Goal: Task Accomplishment & Management: Use online tool/utility

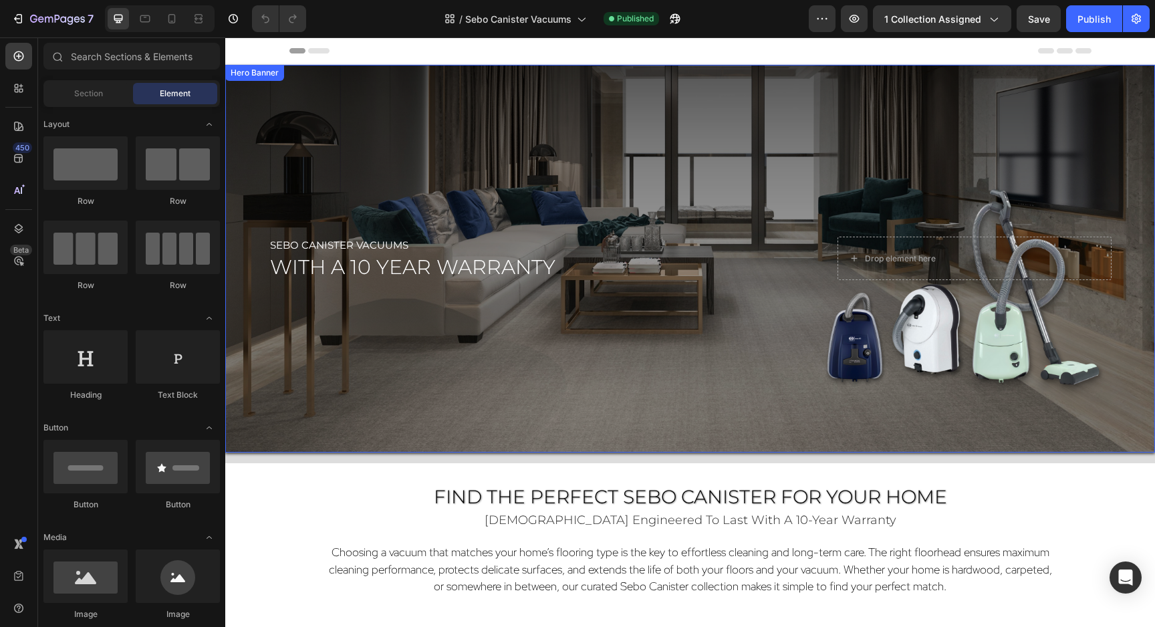
click at [641, 365] on div "Overlay" at bounding box center [690, 259] width 930 height 388
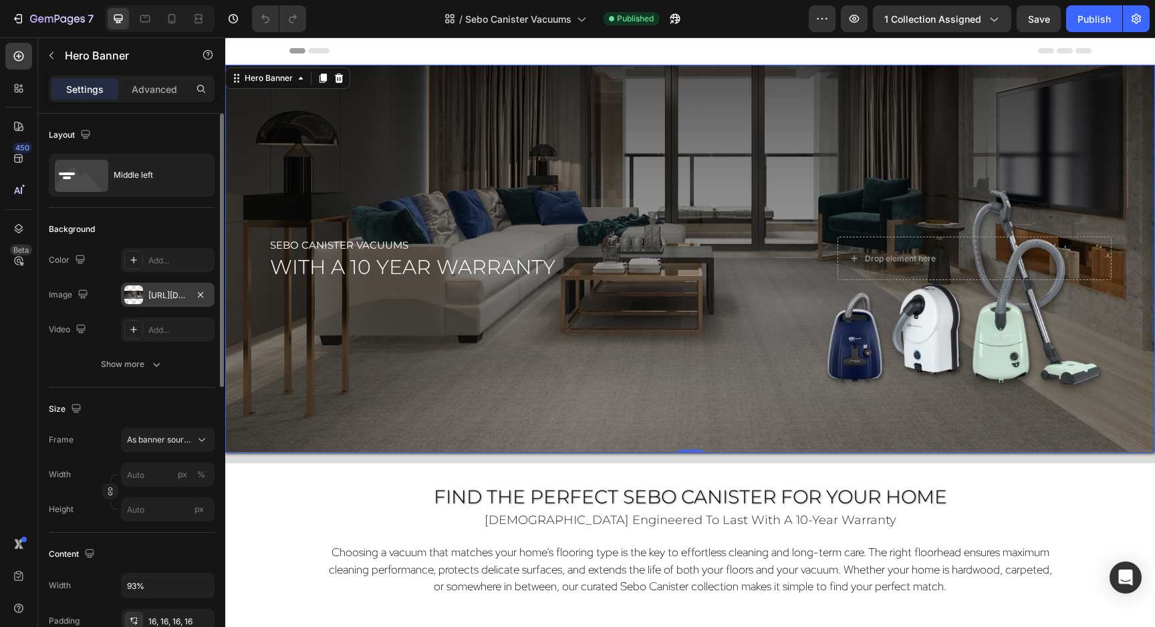
click at [164, 290] on div "[URL][DOMAIN_NAME]" at bounding box center [167, 295] width 39 height 12
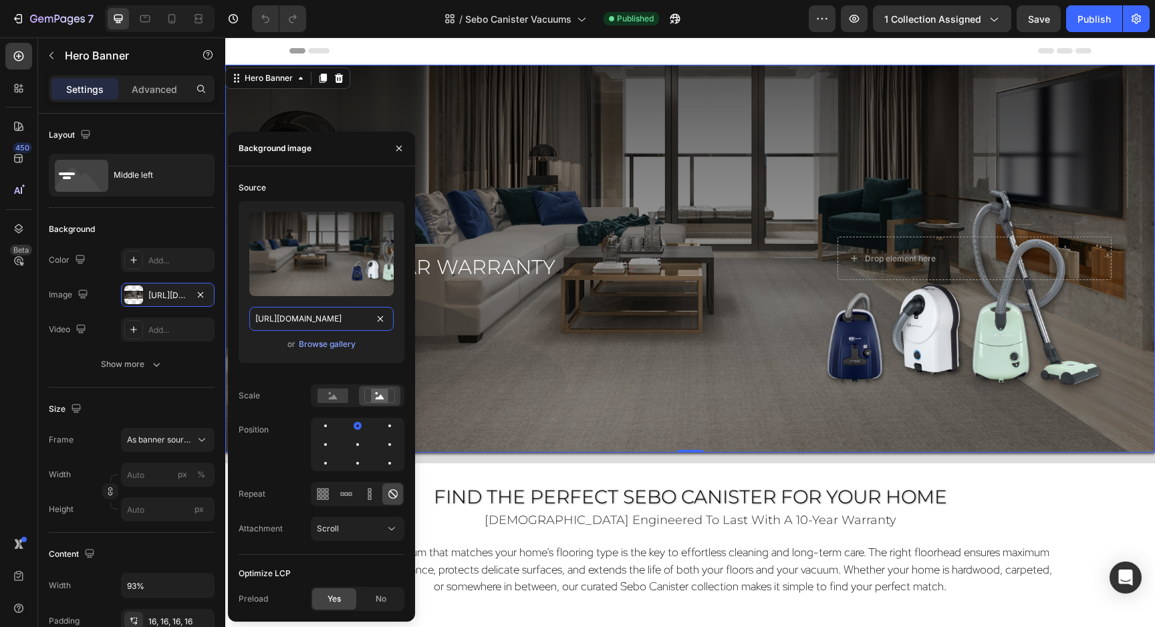
click at [279, 319] on input "[URL][DOMAIN_NAME]" at bounding box center [321, 319] width 144 height 24
paste input "Vacs_Hero-4.png?v=1759088016"
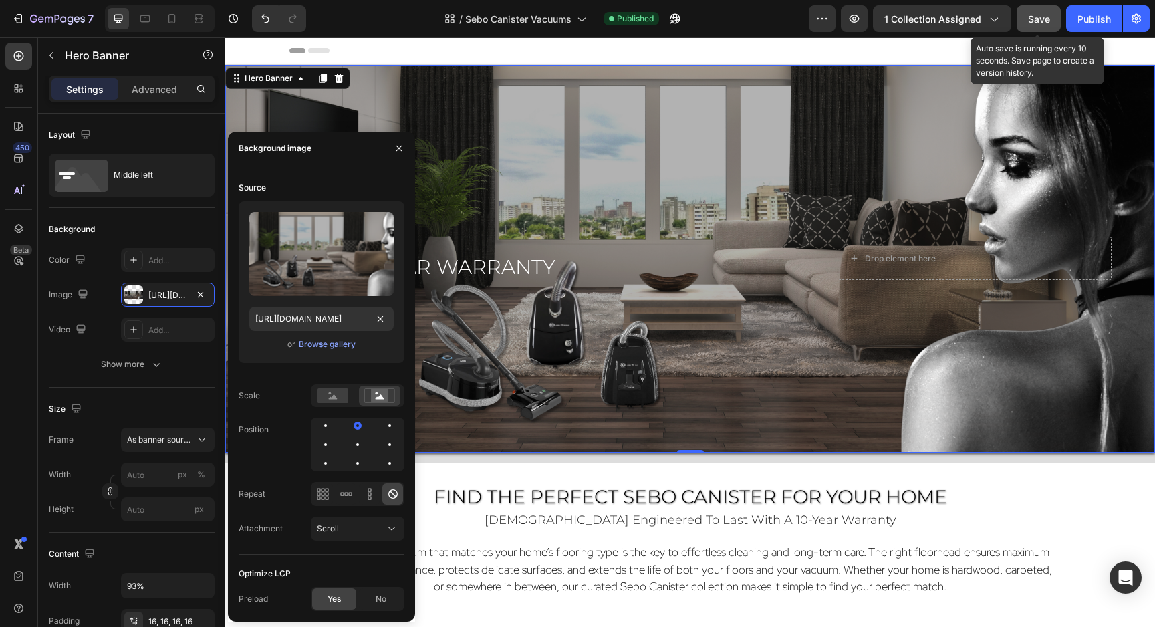
click at [1046, 14] on span "Save" at bounding box center [1039, 18] width 22 height 11
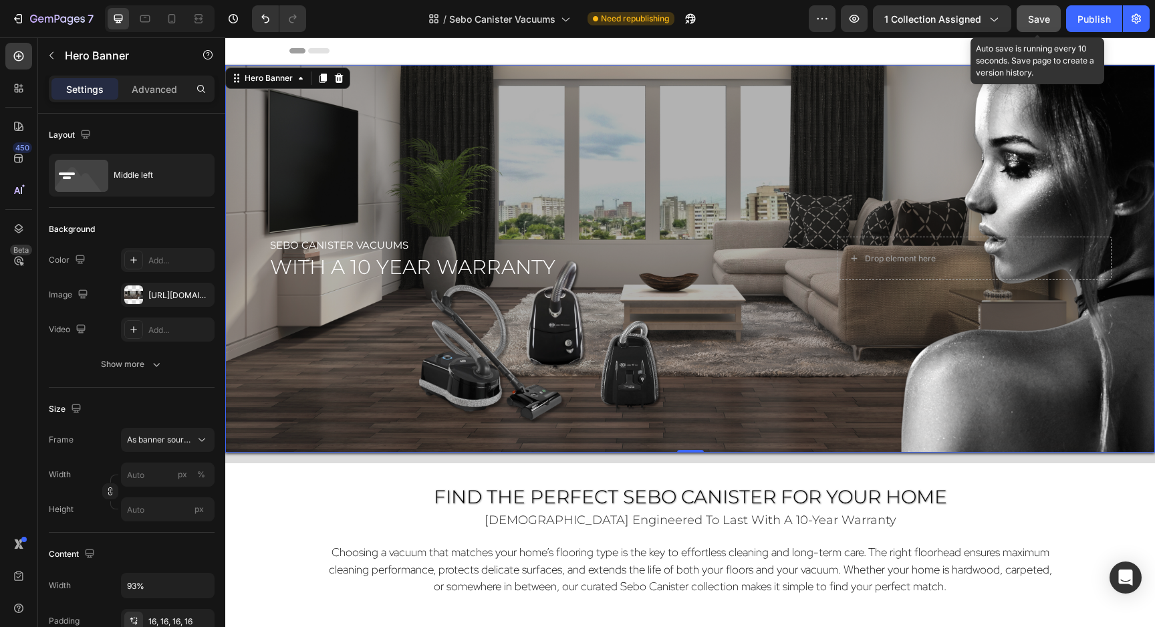
click at [1035, 17] on span "Save" at bounding box center [1039, 18] width 22 height 11
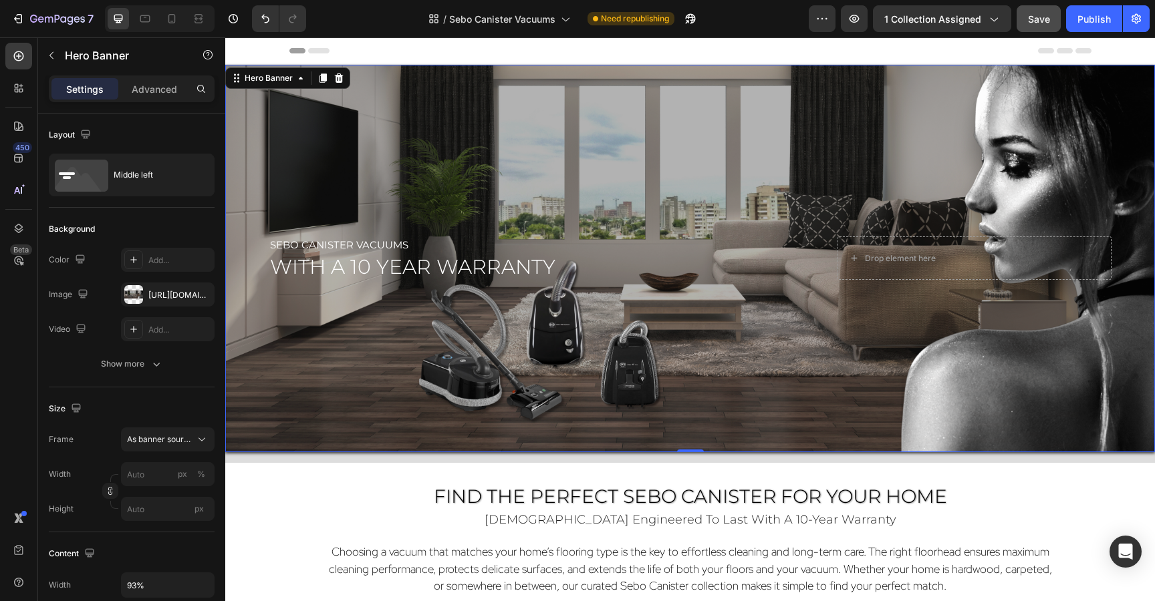
click at [549, 83] on div "Overlay" at bounding box center [690, 259] width 930 height 388
click at [158, 301] on div "[URL][DOMAIN_NAME]" at bounding box center [167, 295] width 39 height 12
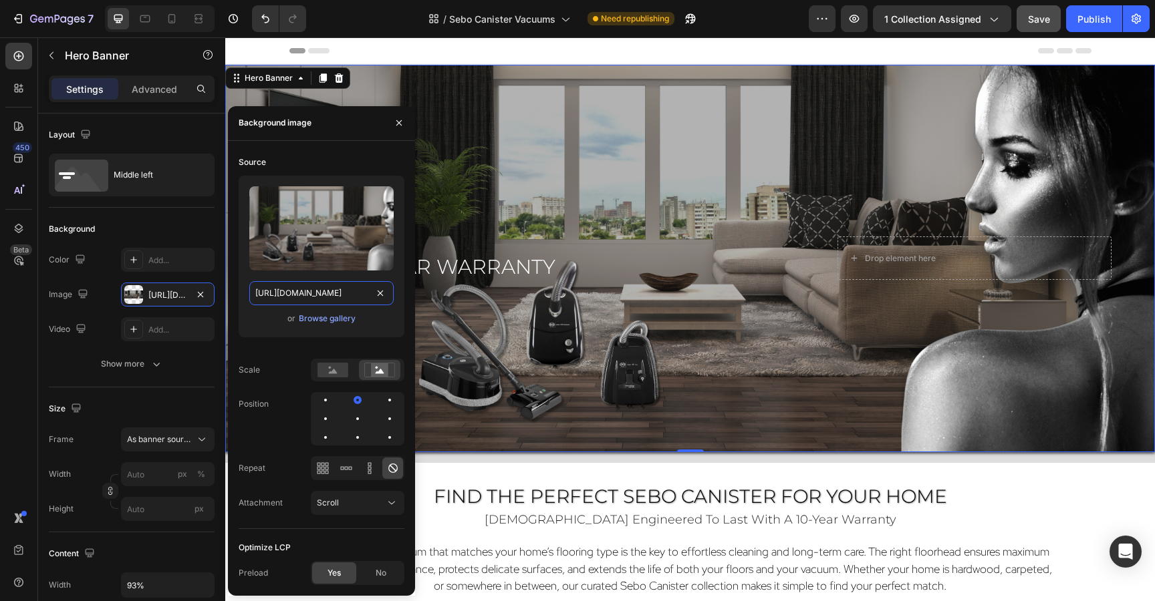
click at [315, 293] on input "[URL][DOMAIN_NAME]" at bounding box center [321, 293] width 144 height 24
paste input "5.png?v=1759088210"
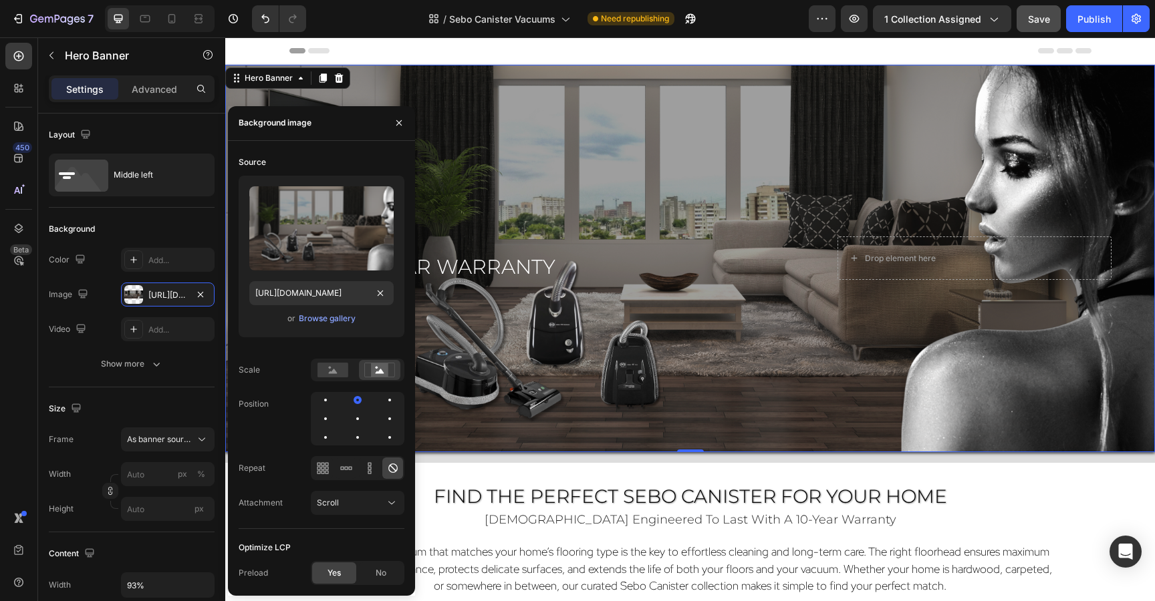
click at [742, 149] on div "Overlay" at bounding box center [690, 259] width 930 height 388
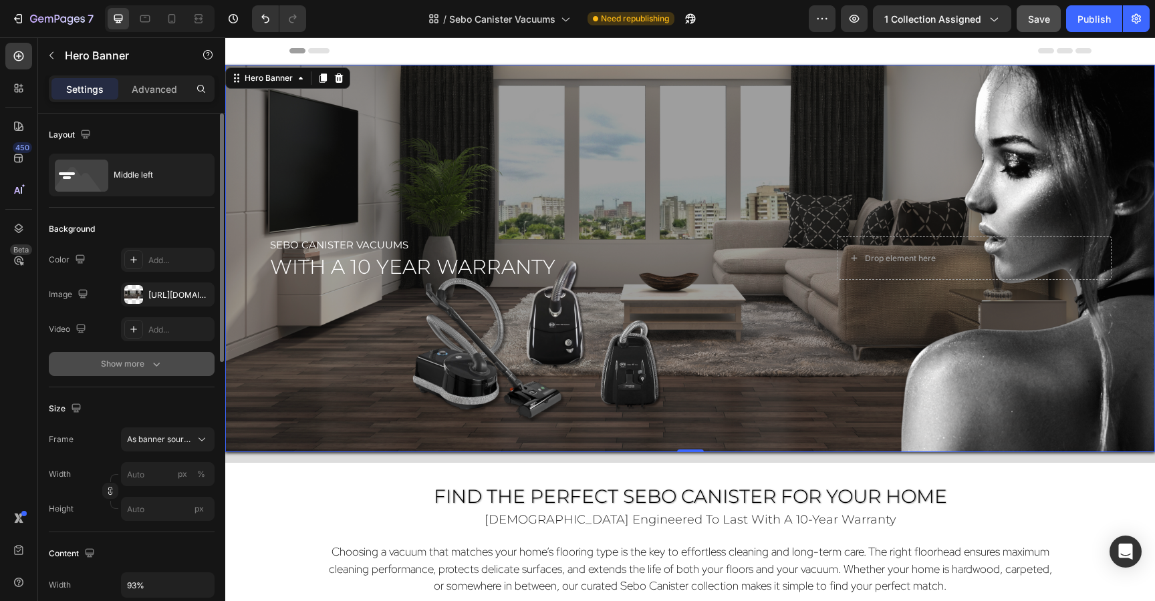
click at [126, 367] on div "Show more" at bounding box center [132, 364] width 62 height 13
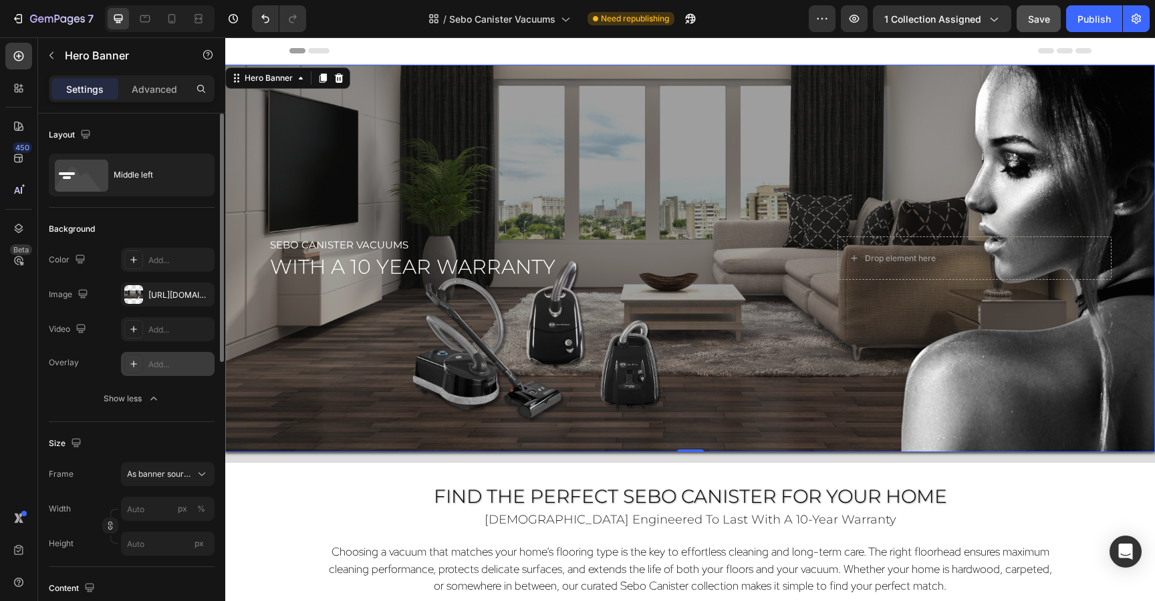
click at [155, 361] on div "Add..." at bounding box center [179, 365] width 63 height 12
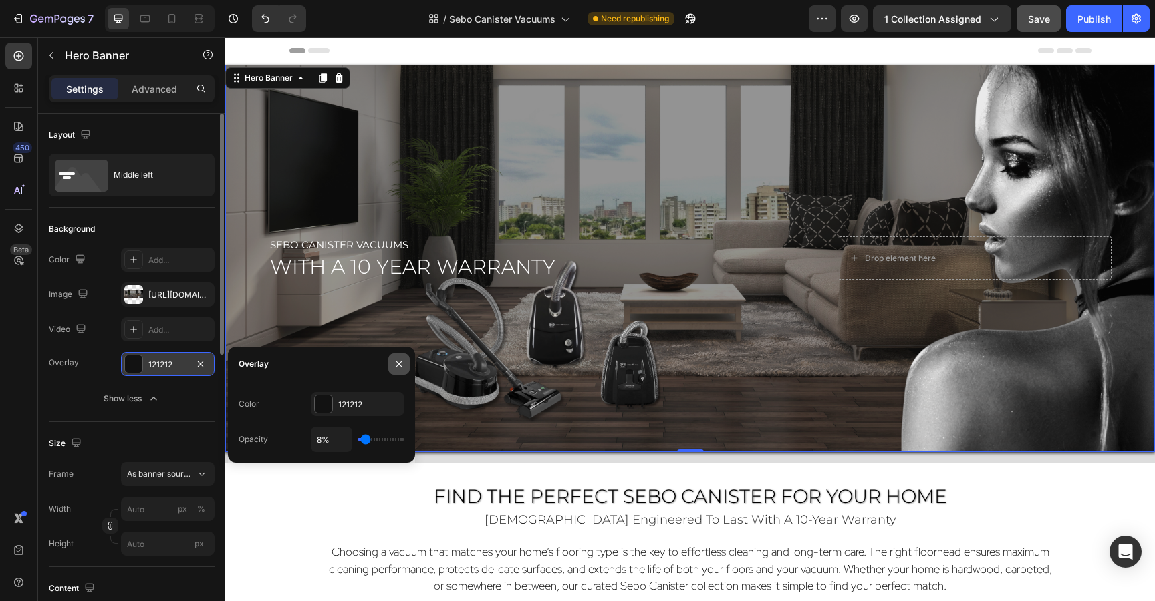
click at [396, 360] on icon "button" at bounding box center [399, 364] width 11 height 11
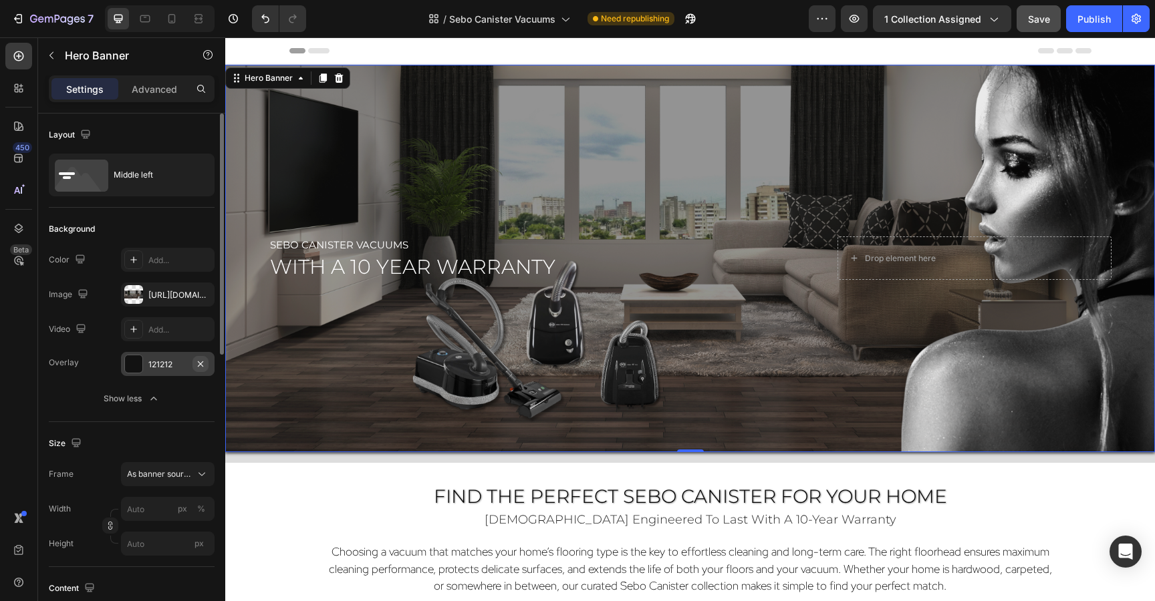
click at [198, 369] on icon "button" at bounding box center [200, 364] width 11 height 11
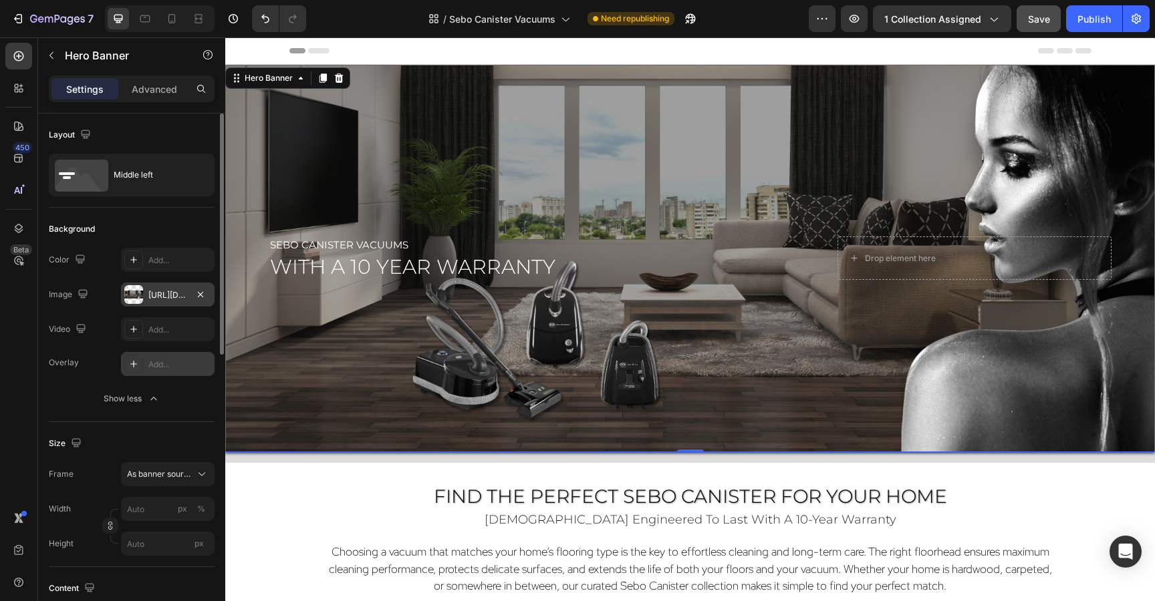
click at [163, 293] on div "[URL][DOMAIN_NAME]" at bounding box center [167, 295] width 39 height 12
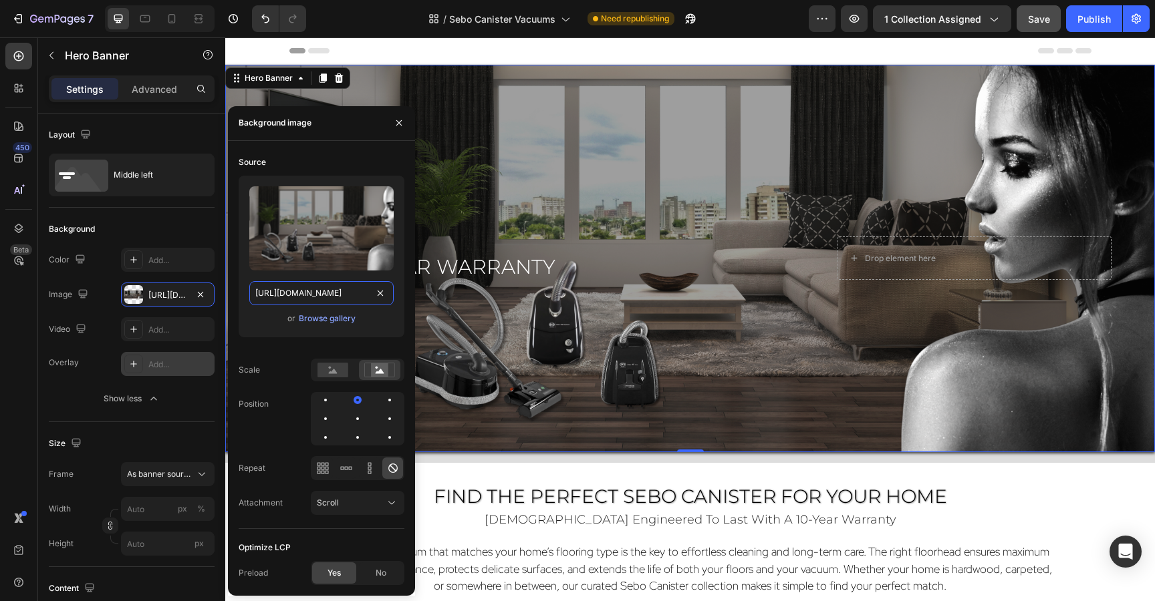
click at [277, 295] on input "[URL][DOMAIN_NAME]" at bounding box center [321, 293] width 144 height 24
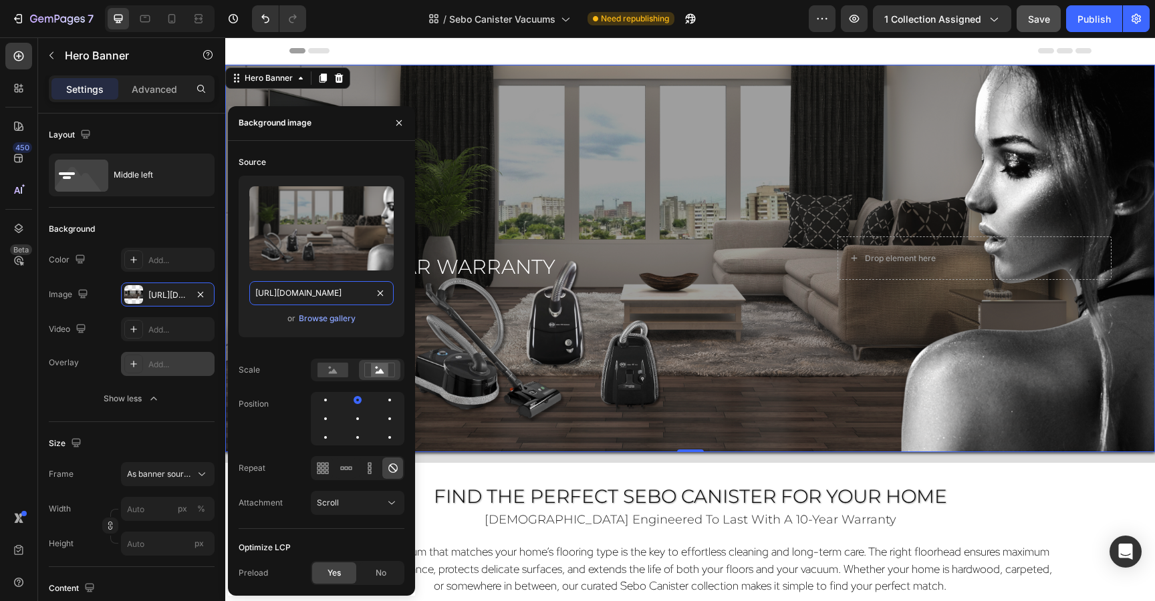
paste input "_1920_x_800.png?v=1759088564"
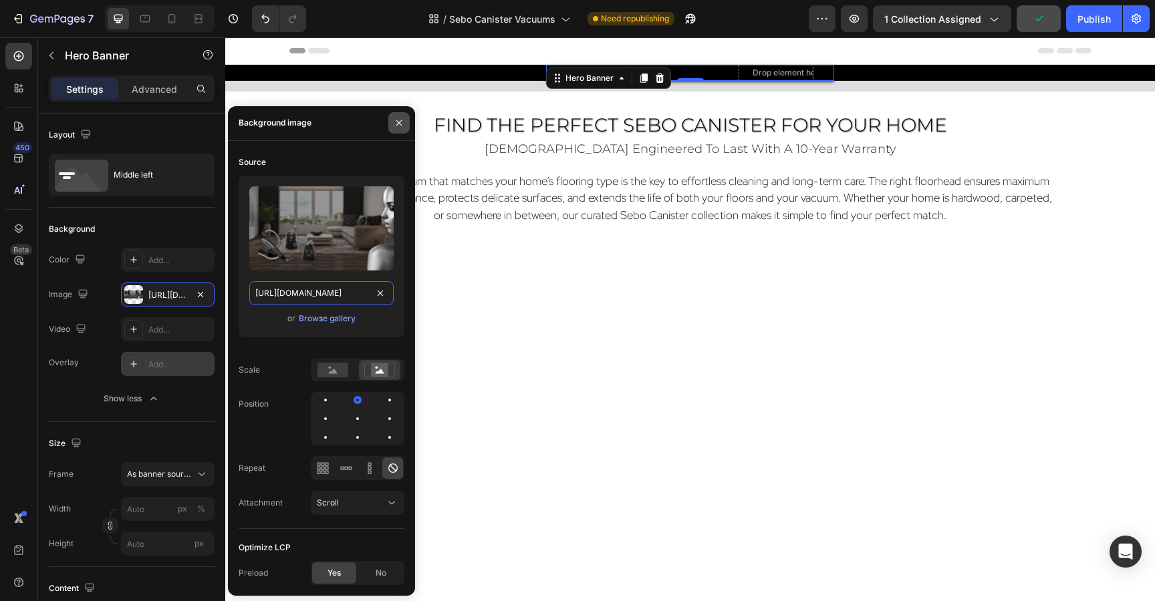
type input "[URL][DOMAIN_NAME]"
click at [394, 118] on icon "button" at bounding box center [399, 123] width 11 height 11
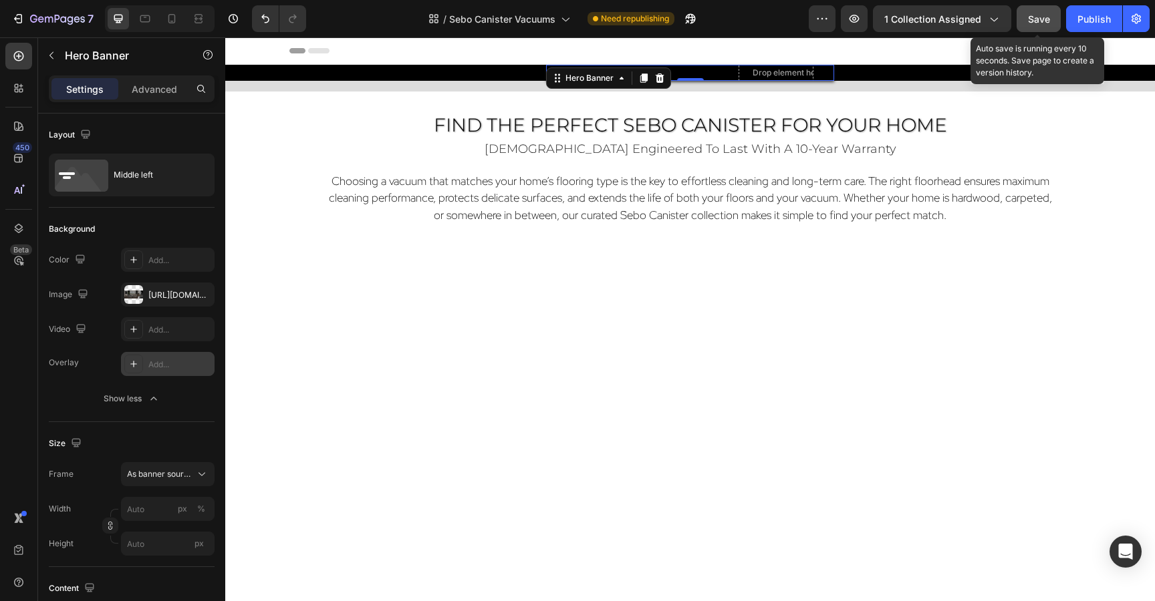
click at [1035, 17] on span "Save" at bounding box center [1039, 18] width 22 height 11
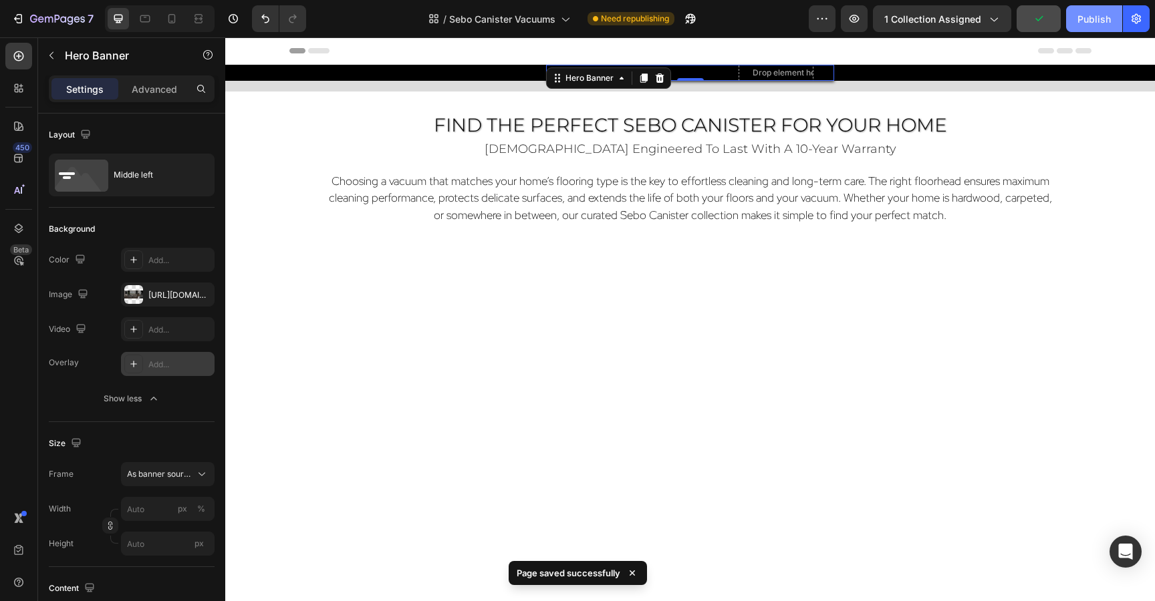
click at [1101, 15] on div "Publish" at bounding box center [1093, 19] width 33 height 14
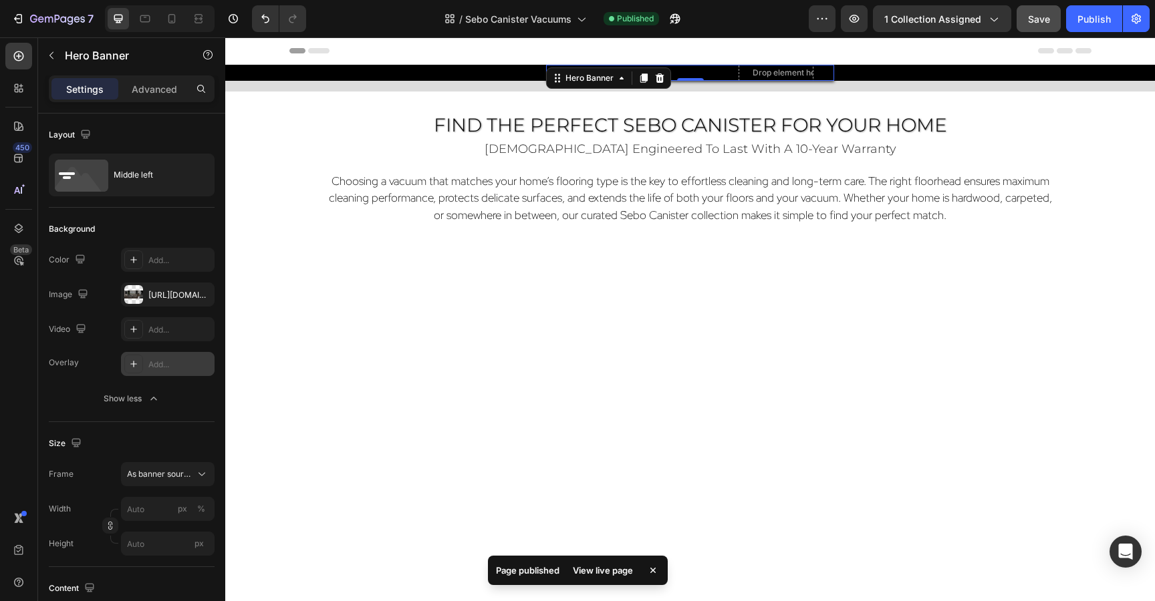
click at [609, 571] on div "View live page" at bounding box center [603, 570] width 76 height 19
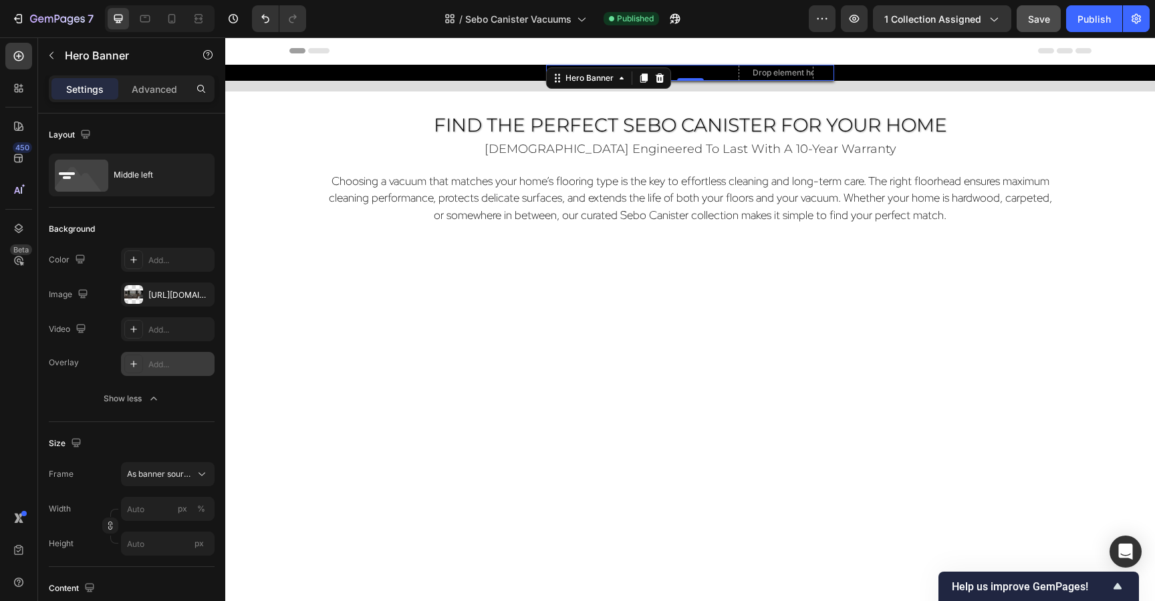
click at [546, 81] on div "Overlay" at bounding box center [690, 73] width 288 height 16
click at [151, 296] on div "[URL][DOMAIN_NAME]" at bounding box center [167, 295] width 39 height 12
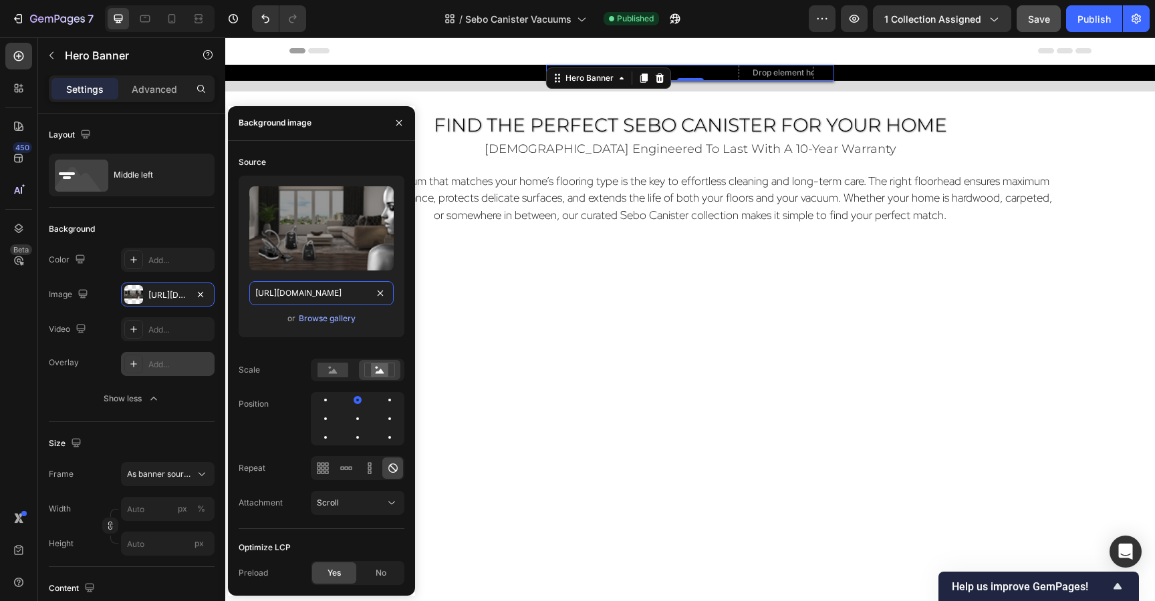
click at [279, 294] on input "[URL][DOMAIN_NAME]" at bounding box center [321, 293] width 144 height 24
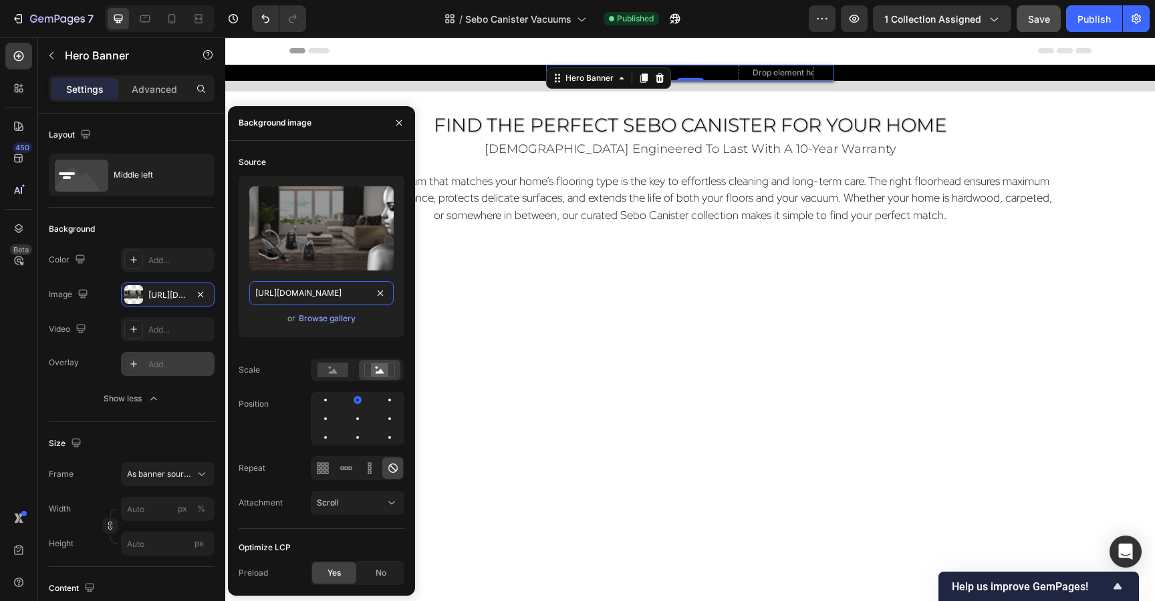
click at [277, 293] on input "[URL][DOMAIN_NAME]" at bounding box center [321, 293] width 144 height 24
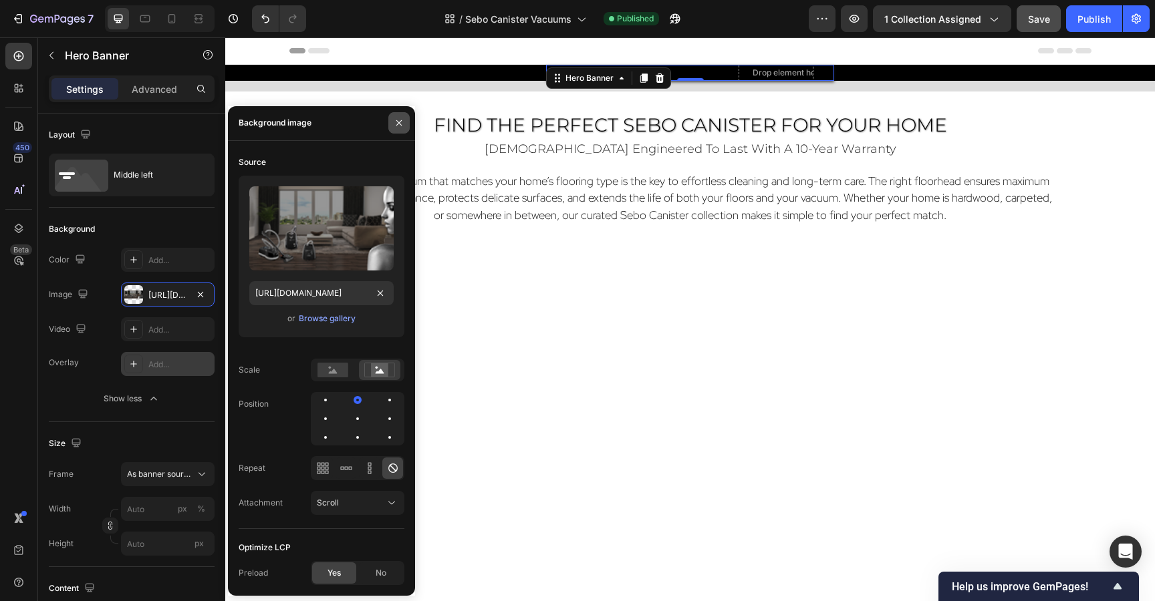
click at [398, 118] on icon "button" at bounding box center [399, 123] width 11 height 11
